Goal: Transaction & Acquisition: Purchase product/service

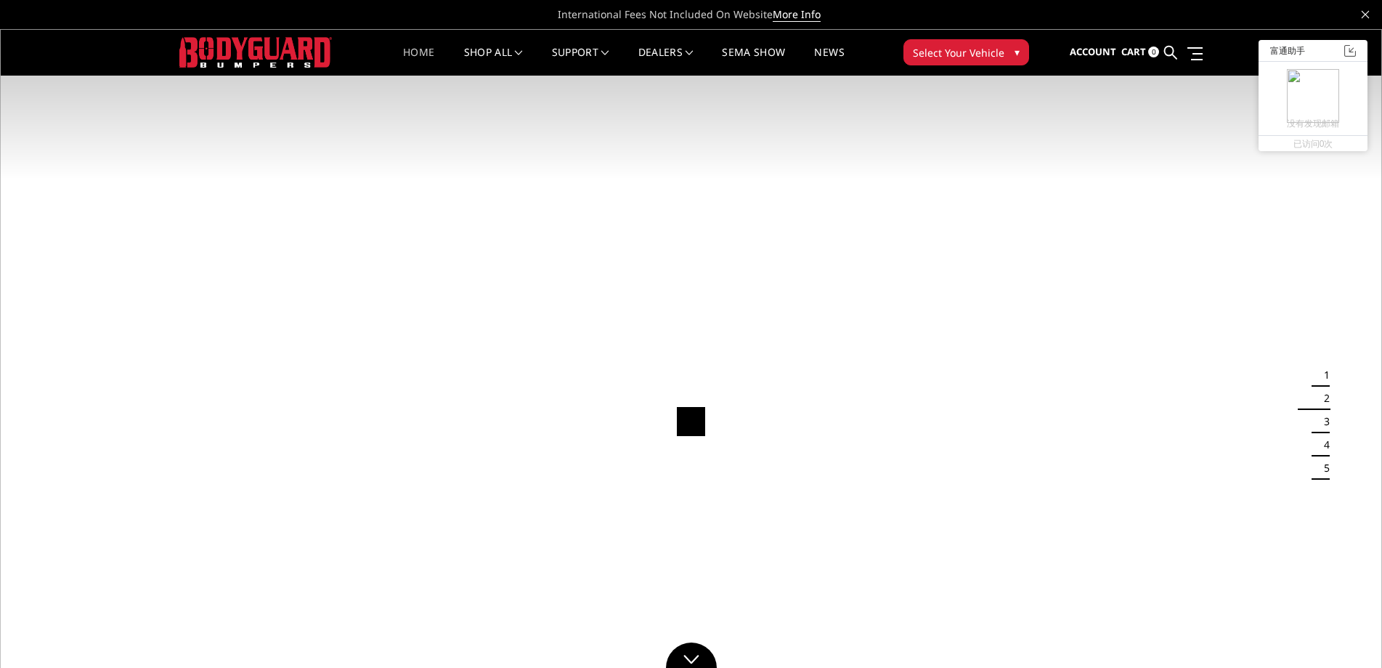
click at [150, 185] on img at bounding box center [691, 417] width 1382 height 777
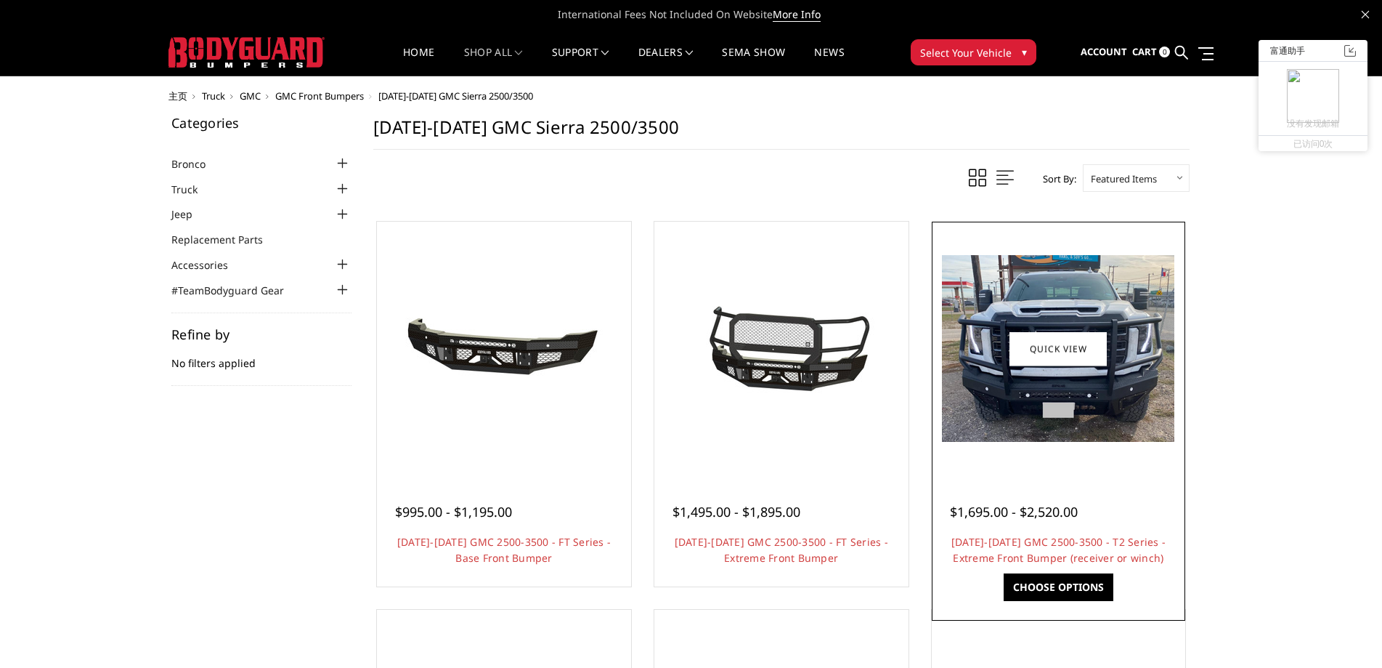
click at [1086, 476] on div "$1,695.00 - $2,520.00 2024-2026 GMC 2500-3500 - T2 Series - Extreme Front Bumpe…" at bounding box center [1059, 527] width 247 height 110
click at [1090, 442] on img at bounding box center [1058, 348] width 232 height 187
click at [1058, 351] on link "Quick view" at bounding box center [1058, 348] width 97 height 34
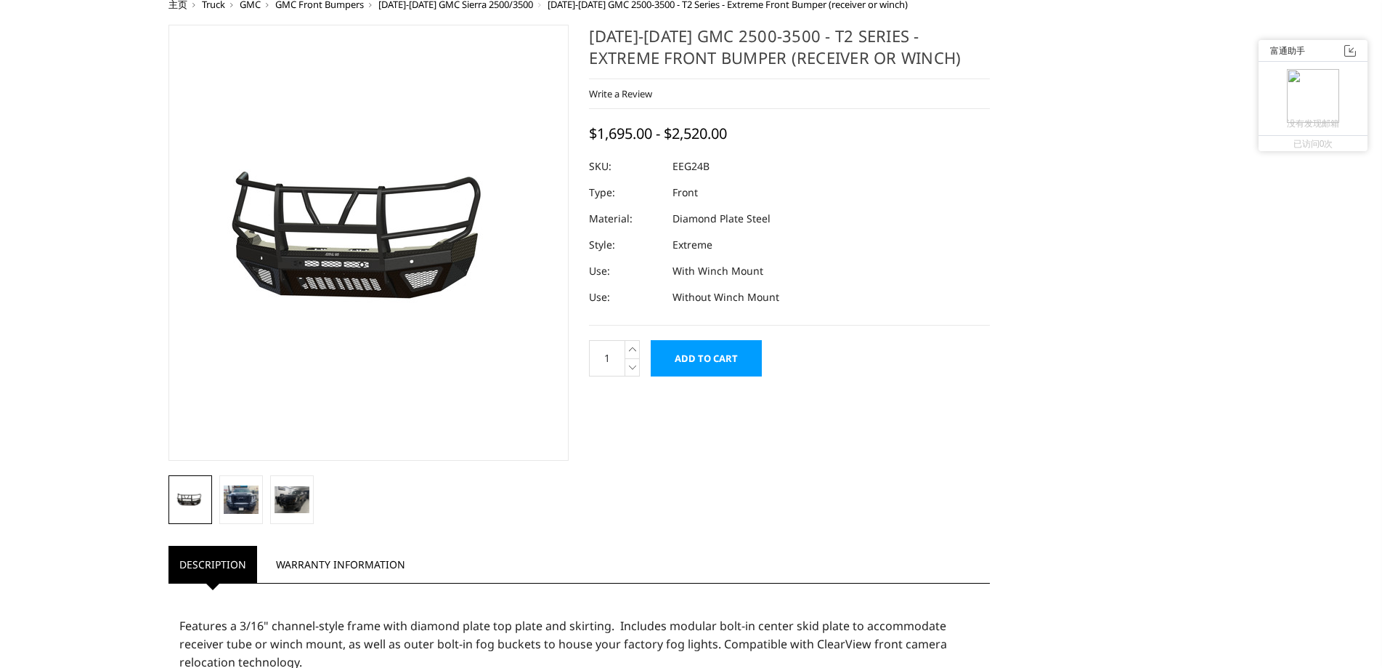
scroll to position [218, 0]
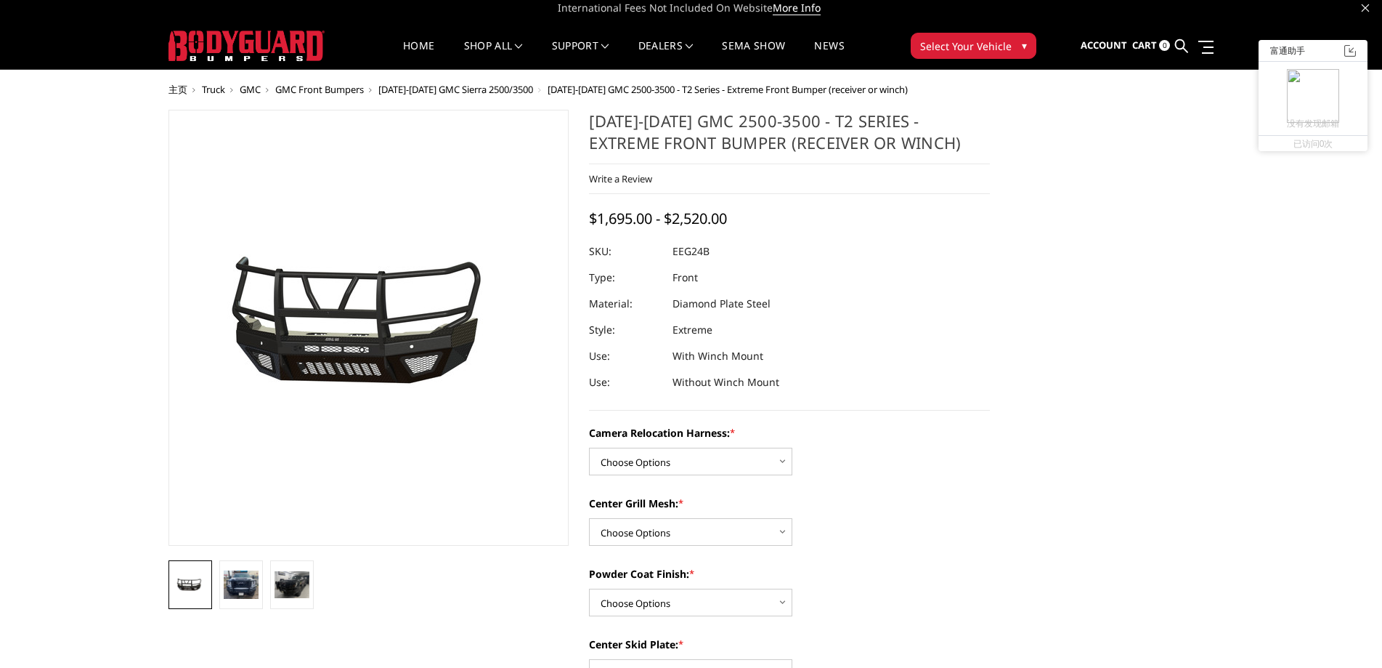
scroll to position [0, 0]
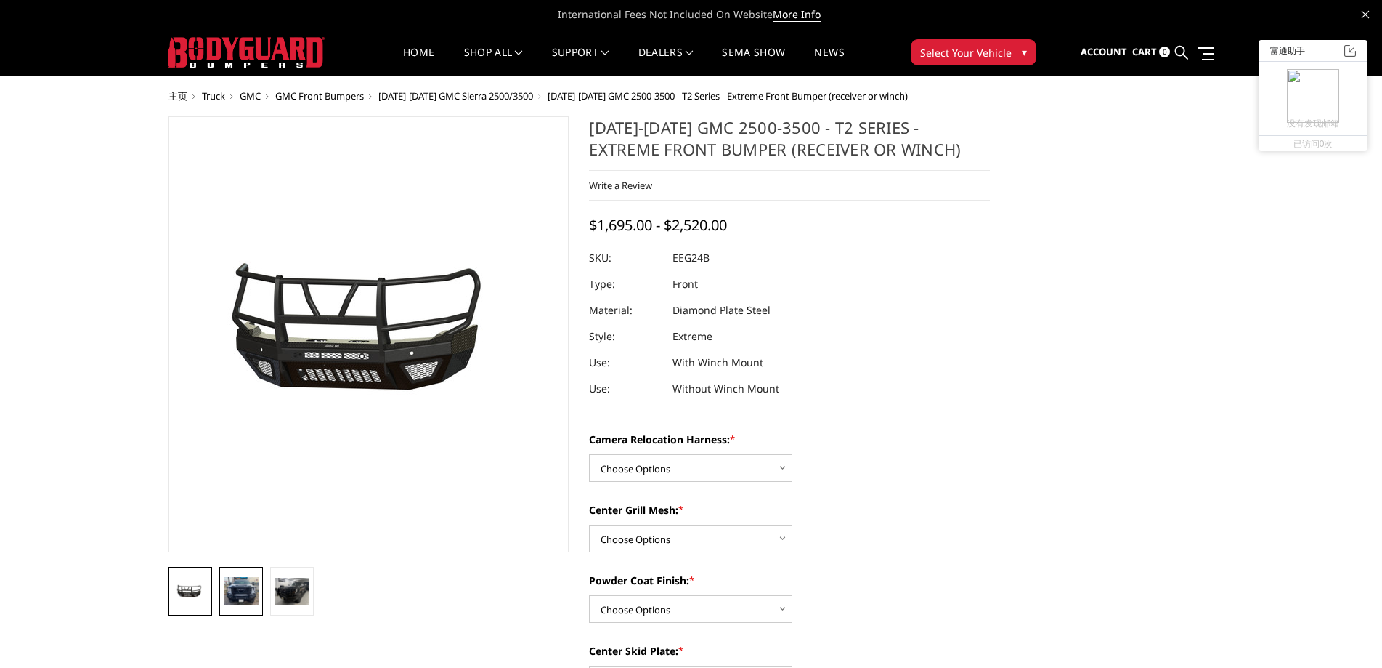
click at [246, 598] on img at bounding box center [241, 591] width 35 height 28
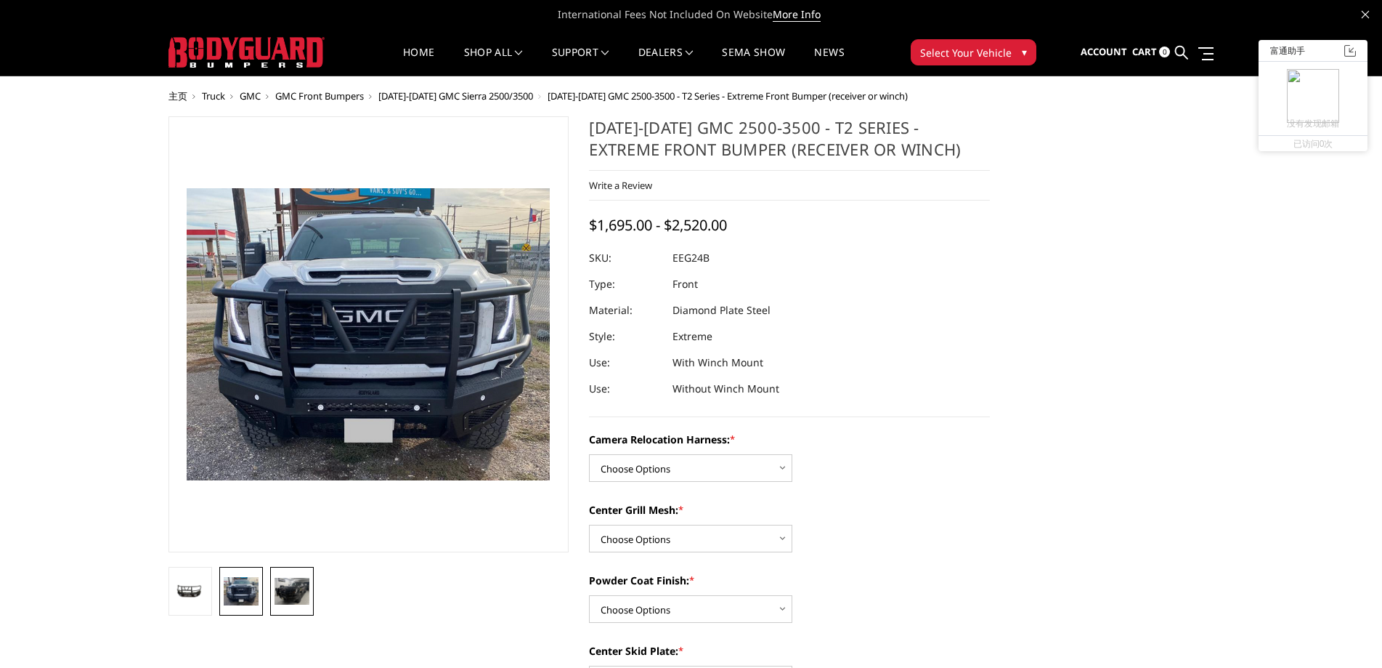
click at [288, 591] on img at bounding box center [292, 590] width 35 height 27
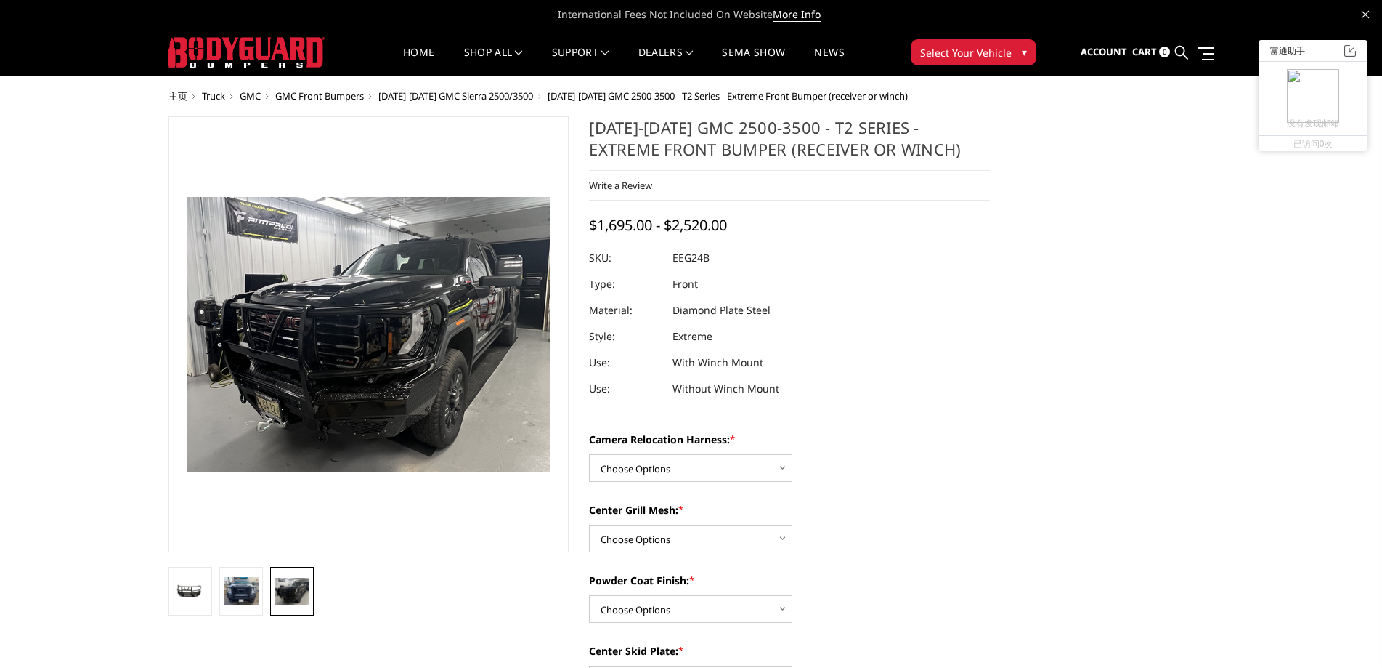
click at [376, 435] on figure at bounding box center [369, 334] width 401 height 436
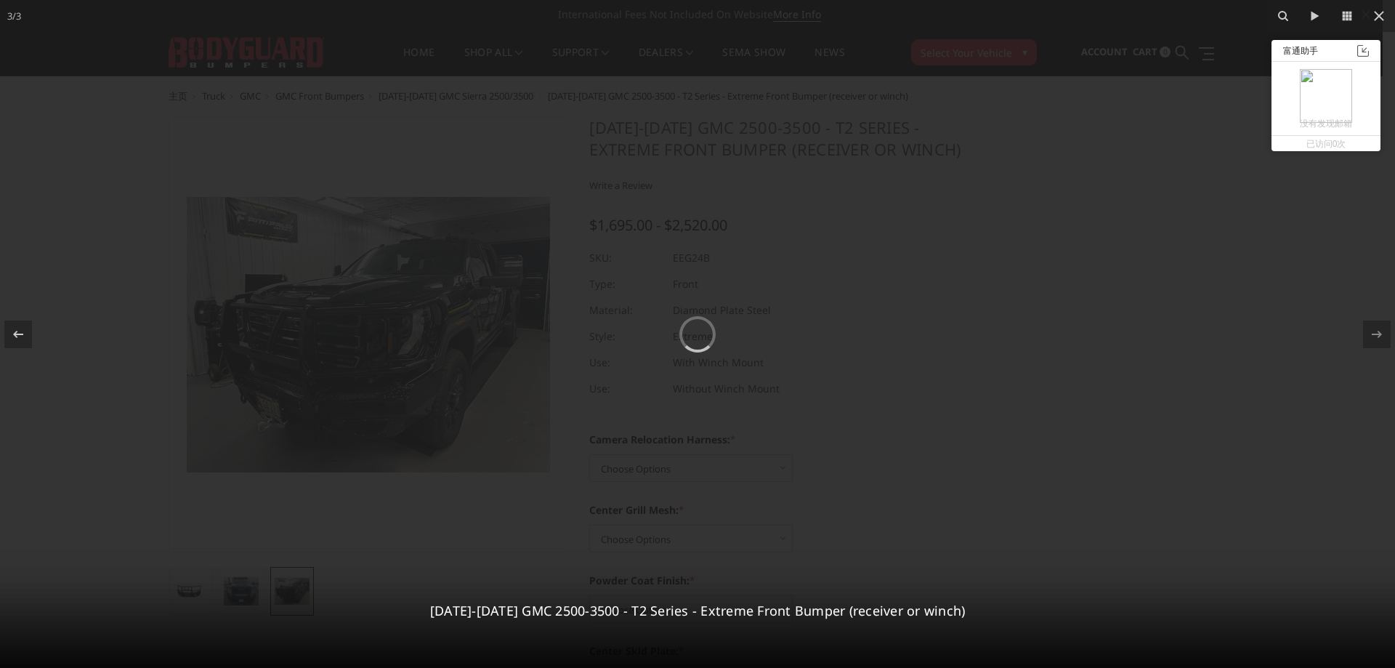
click at [1143, 552] on div at bounding box center [697, 334] width 1395 height 668
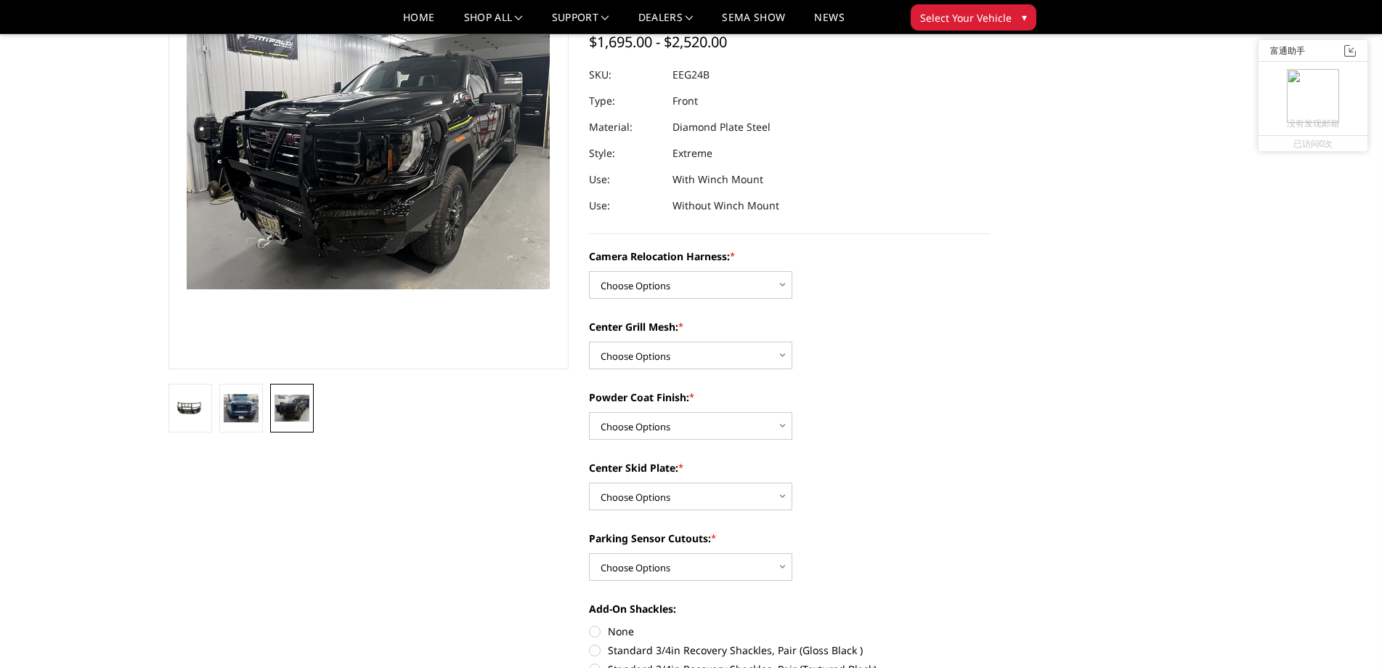
scroll to position [57, 0]
